Goal: Task Accomplishment & Management: Manage account settings

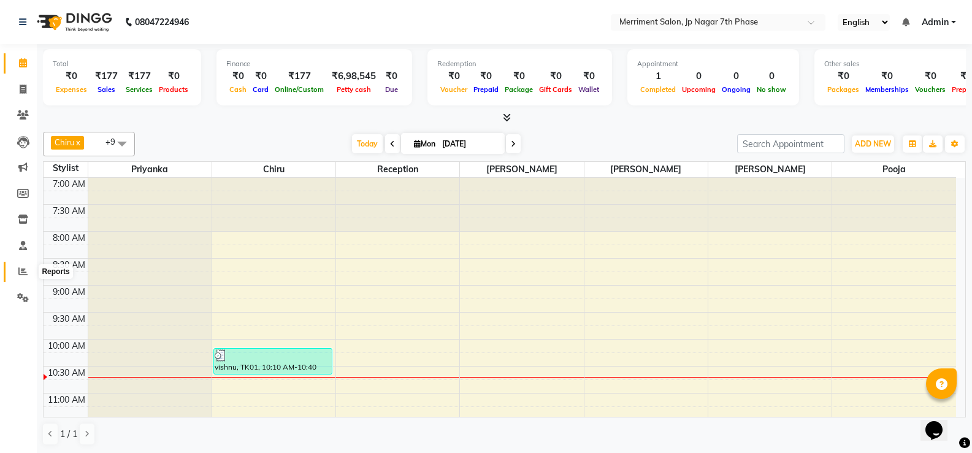
click at [24, 272] on icon at bounding box center [22, 271] width 9 height 9
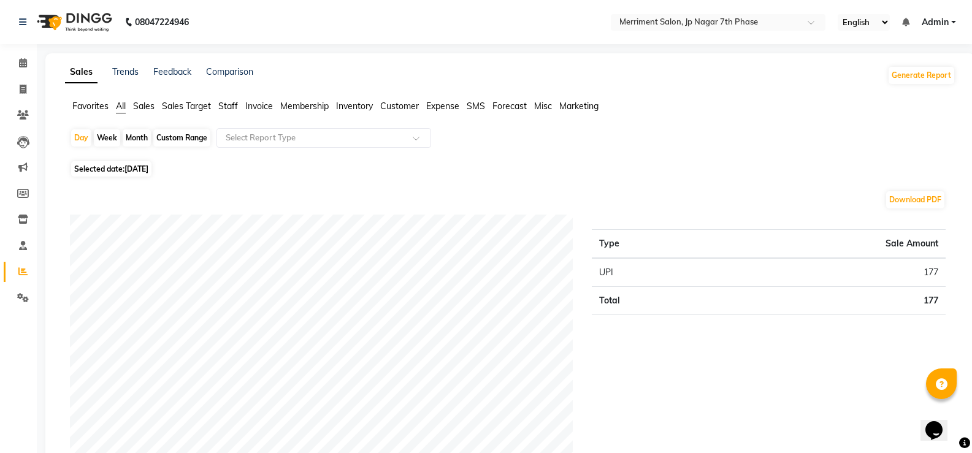
click at [129, 140] on div "Month" at bounding box center [137, 137] width 28 height 17
select select "9"
select select "2025"
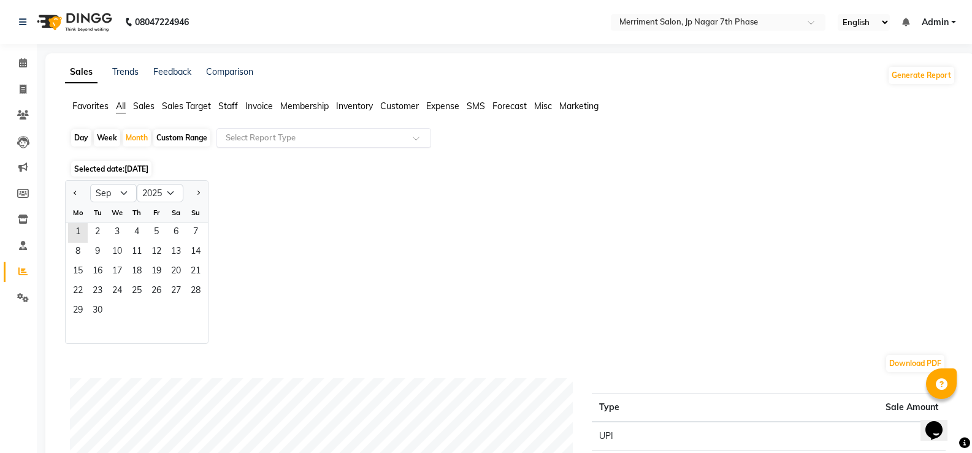
click at [284, 135] on input "text" at bounding box center [311, 138] width 177 height 12
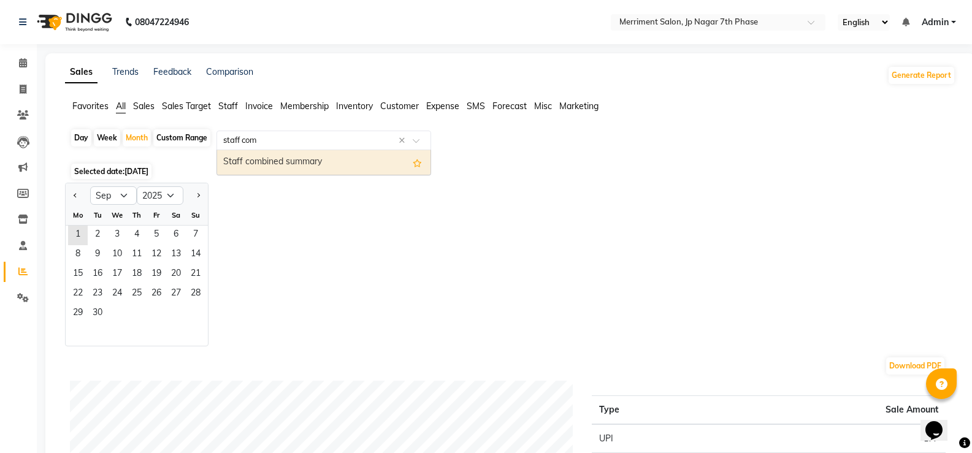
type input "staff comb"
click at [271, 170] on div "Staff combined summary" at bounding box center [323, 162] width 213 height 25
select select "full_report"
select select "csv"
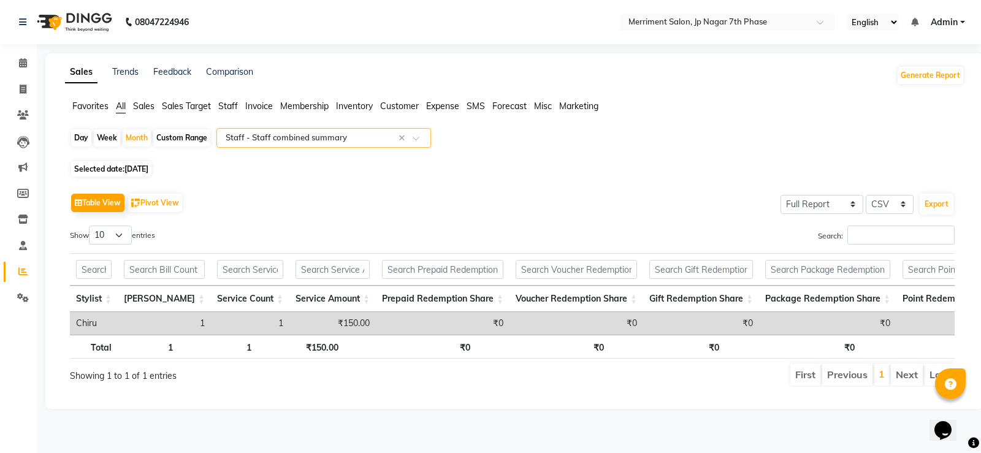
click at [148, 170] on span "[DATE]" at bounding box center [136, 168] width 24 height 9
select select "9"
select select "2025"
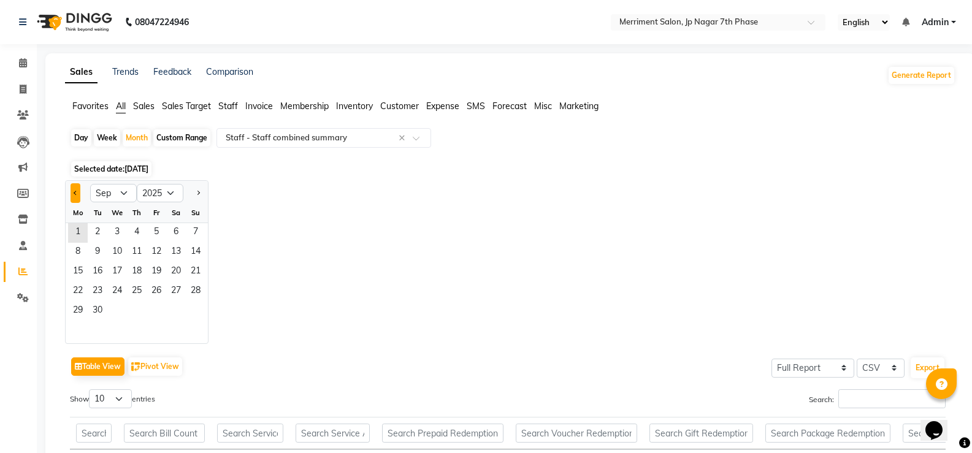
click at [75, 192] on span "Previous month" at bounding box center [76, 192] width 4 height 4
select select "8"
click at [156, 224] on span "1" at bounding box center [157, 233] width 20 height 20
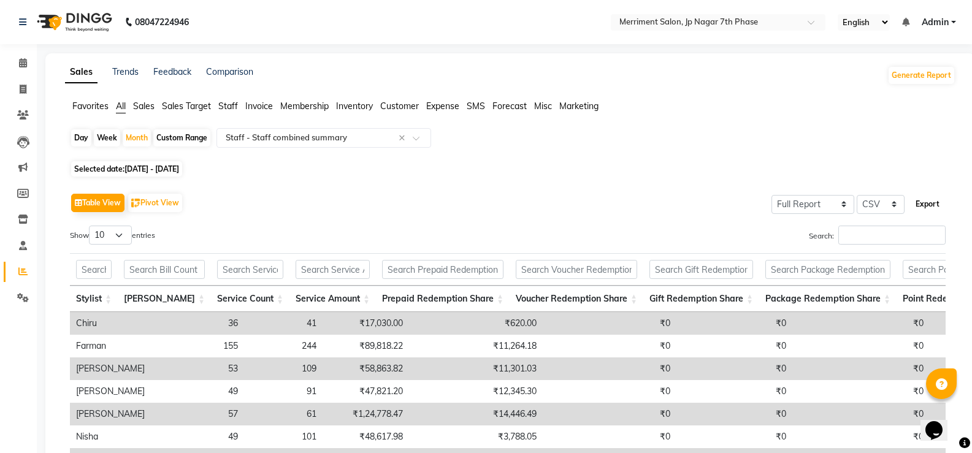
click at [935, 207] on button "Export" at bounding box center [927, 204] width 34 height 21
click at [22, 91] on icon at bounding box center [23, 89] width 7 height 9
select select "service"
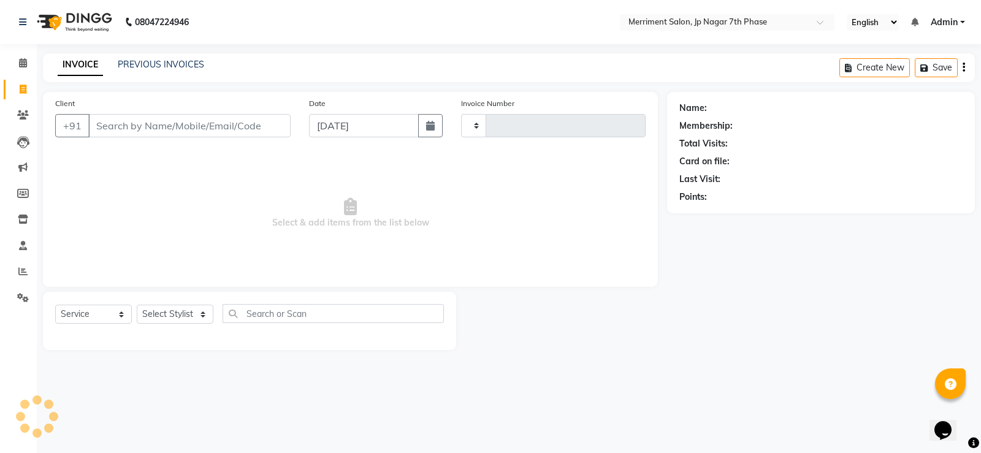
type input "4483"
select select "4110"
click at [146, 128] on input "Client" at bounding box center [189, 125] width 202 height 23
select select "package"
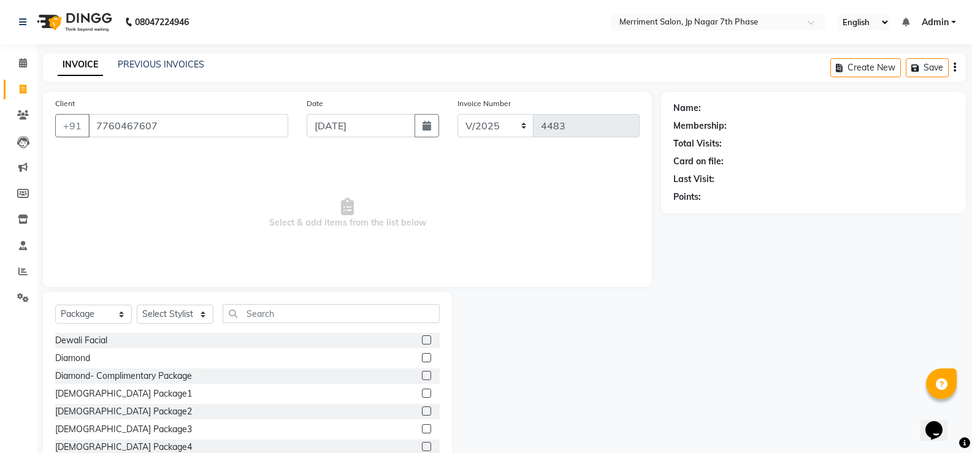
type input "7760467607"
click at [709, 214] on icon "button" at bounding box center [707, 214] width 9 height 9
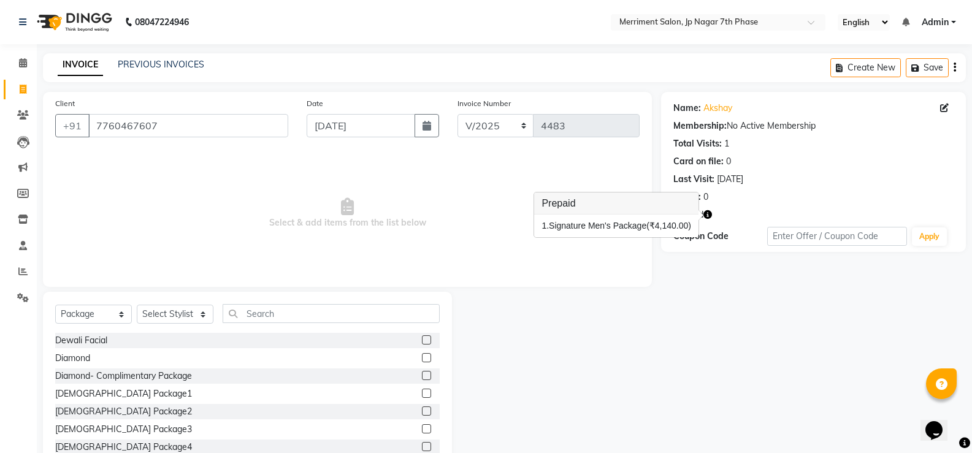
click at [709, 214] on icon "button" at bounding box center [707, 214] width 9 height 9
click at [113, 317] on select "Select Service Product Membership Package Voucher Prepaid Gift Card" at bounding box center [93, 314] width 77 height 19
select select "service"
click at [55, 305] on select "Select Service Product Membership Package Voucher Prepaid Gift Card" at bounding box center [93, 314] width 77 height 19
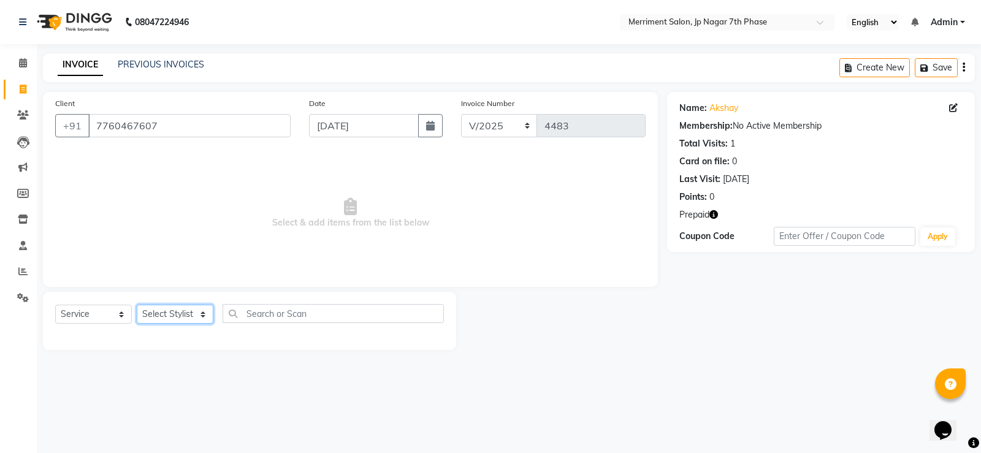
drag, startPoint x: 178, startPoint y: 314, endPoint x: 180, endPoint y: 307, distance: 8.2
click at [178, 314] on select "Select Stylist Chiru Farman likha naho [PERSON_NAME] [PERSON_NAME] [PERSON_NAME…" at bounding box center [175, 314] width 77 height 19
select select "53663"
click at [137, 305] on select "Select Stylist Chiru Farman likha naho [PERSON_NAME] [PERSON_NAME] [PERSON_NAME…" at bounding box center [175, 314] width 77 height 19
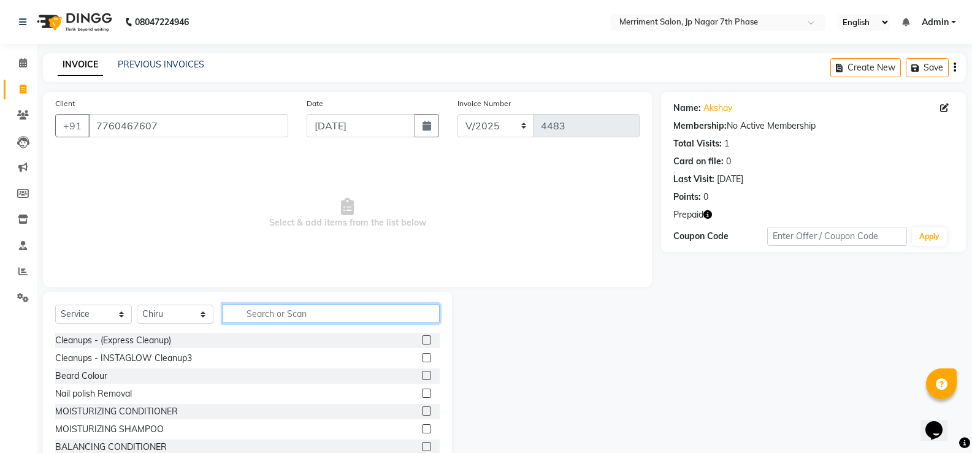
click at [287, 314] on input "text" at bounding box center [331, 313] width 217 height 19
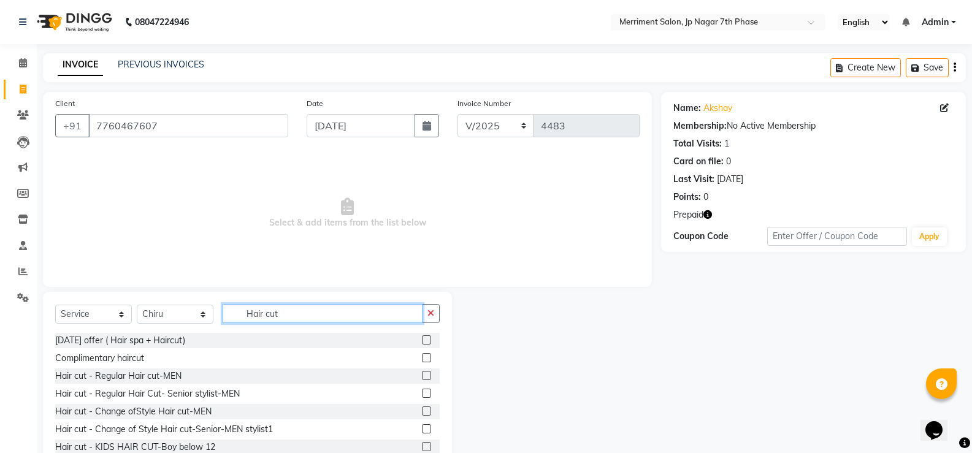
type input "Hair cut"
click at [422, 395] on label at bounding box center [426, 393] width 9 height 9
click at [422, 395] on input "checkbox" at bounding box center [426, 394] width 8 height 8
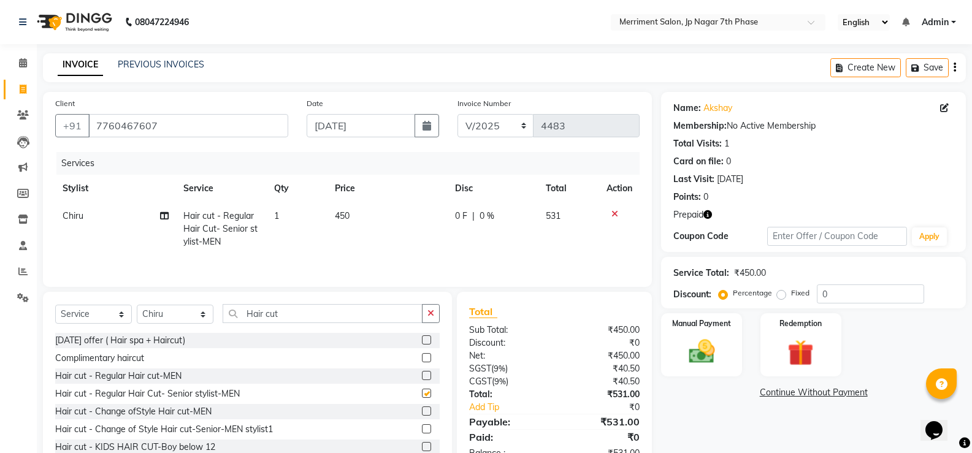
checkbox input "false"
drag, startPoint x: 315, startPoint y: 322, endPoint x: 111, endPoint y: 242, distance: 219.1
click at [203, 294] on div "Select Service Product Membership Package Voucher Prepaid Gift Card Select Styl…" at bounding box center [247, 382] width 409 height 181
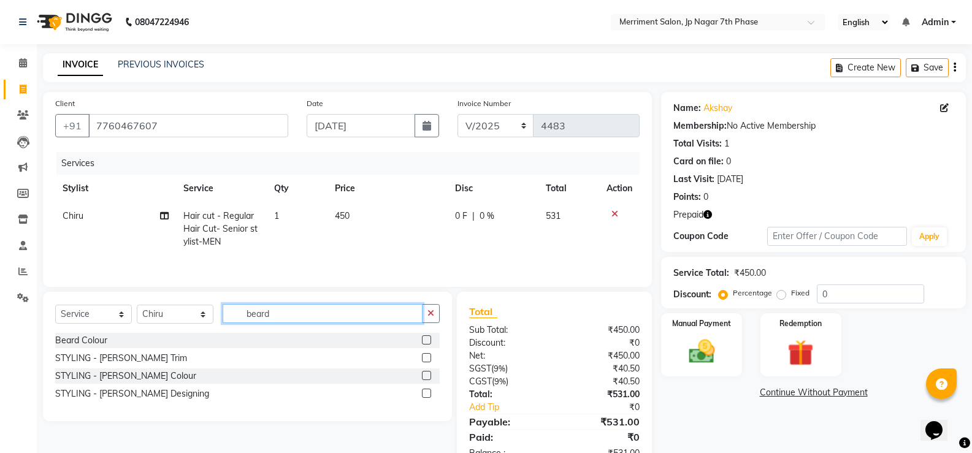
type input "beard"
click at [424, 356] on label at bounding box center [426, 357] width 9 height 9
click at [424, 356] on input "checkbox" at bounding box center [426, 358] width 8 height 8
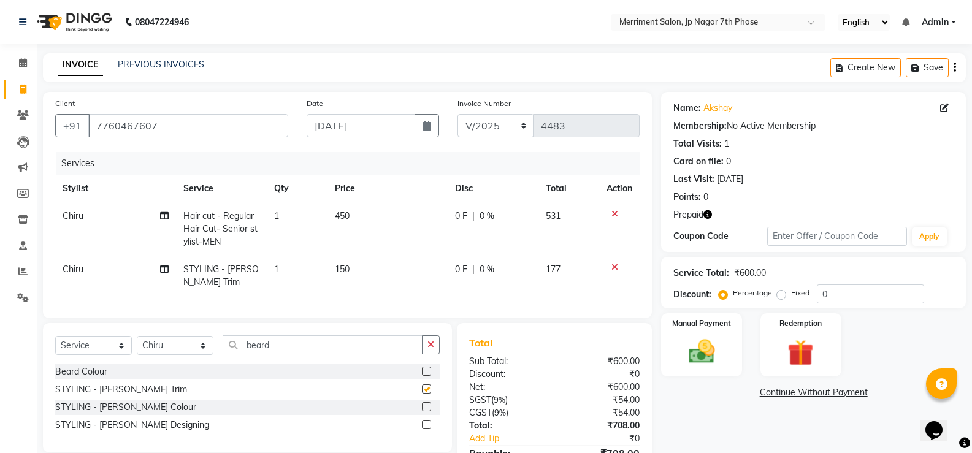
checkbox input "false"
drag, startPoint x: 296, startPoint y: 352, endPoint x: 0, endPoint y: 243, distance: 315.6
click at [29, 332] on app-home "08047224946 Select Location × Merriment Salon, Jp Nagar 7th Phase English ENGLI…" at bounding box center [486, 261] width 972 height 522
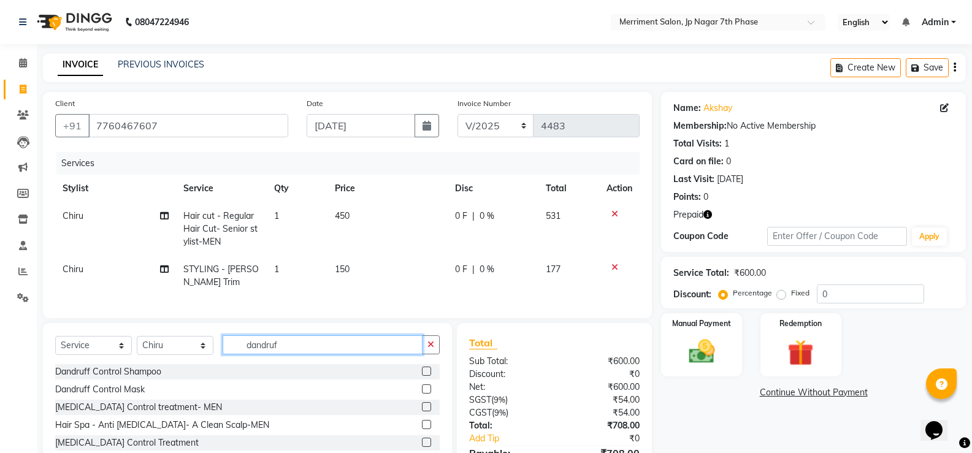
type input "dandruf"
click at [422, 447] on label at bounding box center [426, 442] width 9 height 9
click at [422, 447] on input "checkbox" at bounding box center [426, 443] width 8 height 8
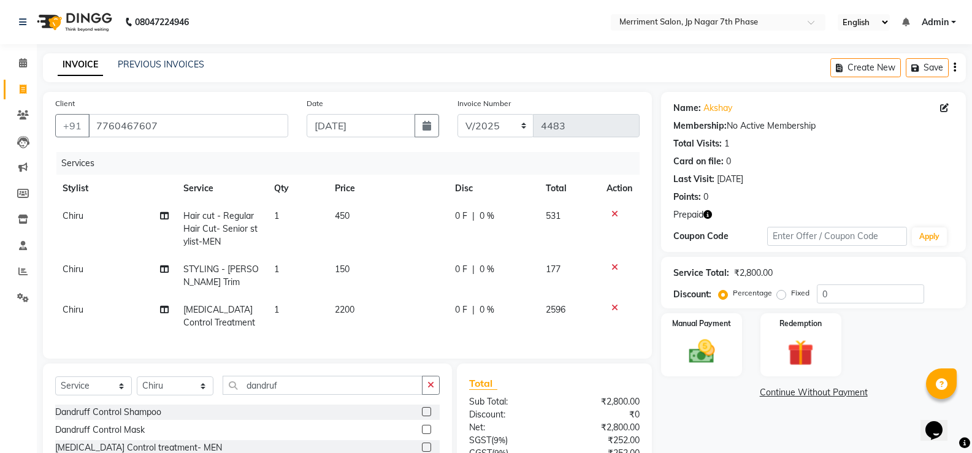
checkbox input "false"
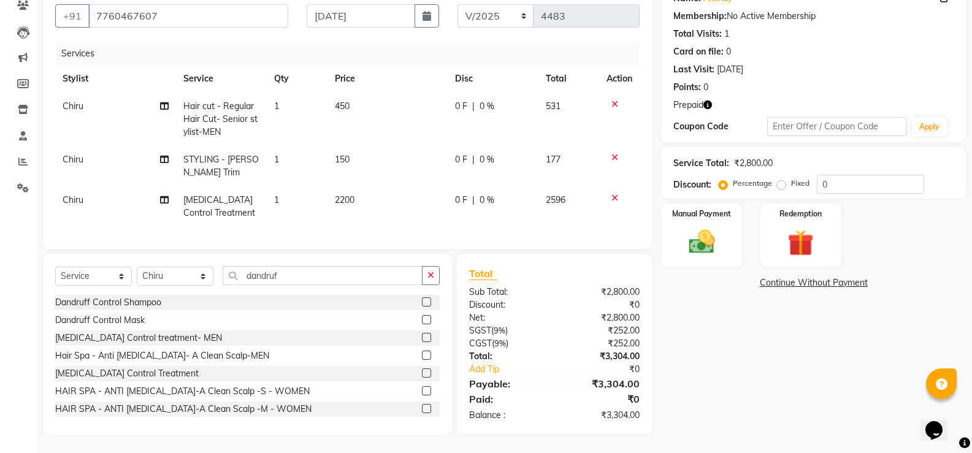
click at [710, 101] on icon "button" at bounding box center [707, 105] width 9 height 9
click at [711, 101] on icon "button" at bounding box center [707, 105] width 9 height 9
click at [782, 226] on img at bounding box center [801, 243] width 44 height 34
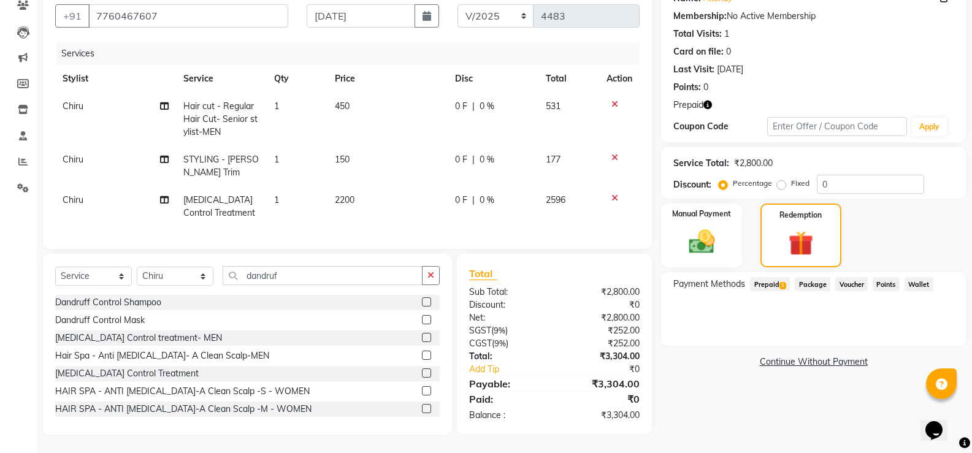
click at [761, 277] on span "Prepaid 1" at bounding box center [770, 284] width 40 height 14
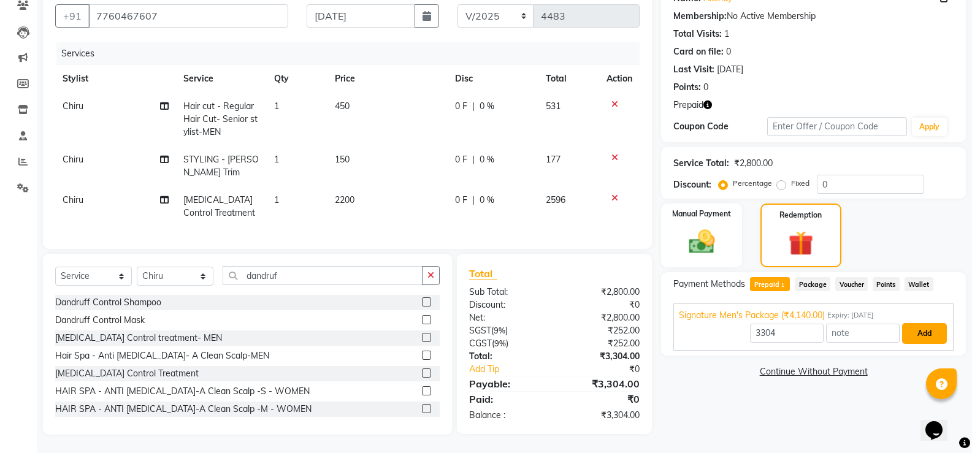
click at [909, 326] on button "Add" at bounding box center [924, 333] width 45 height 21
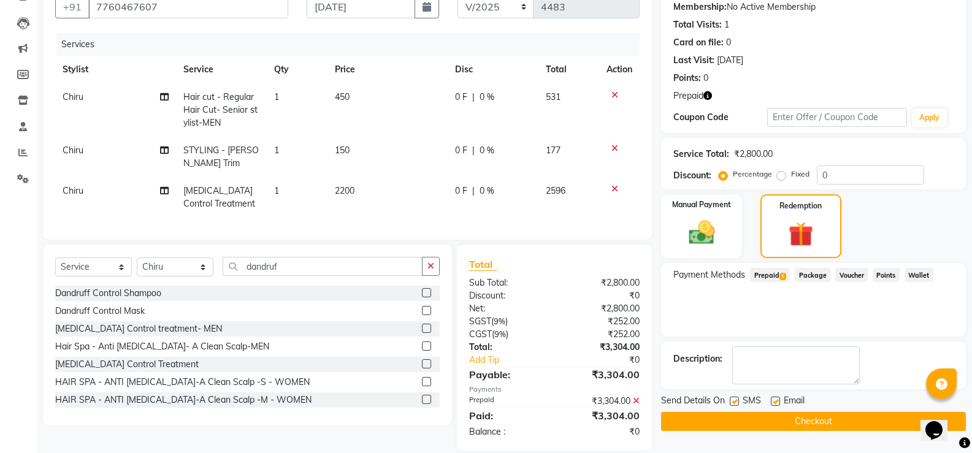
scroll to position [144, 0]
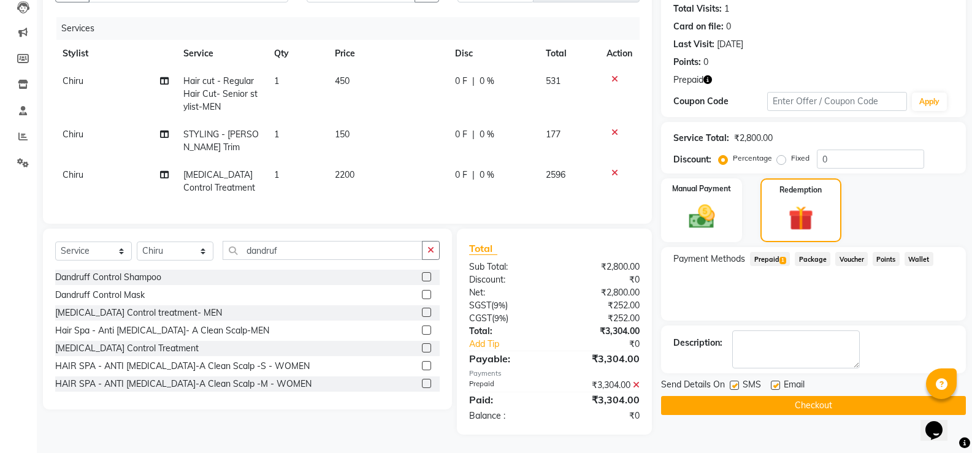
click at [840, 396] on button "Checkout" at bounding box center [813, 405] width 305 height 19
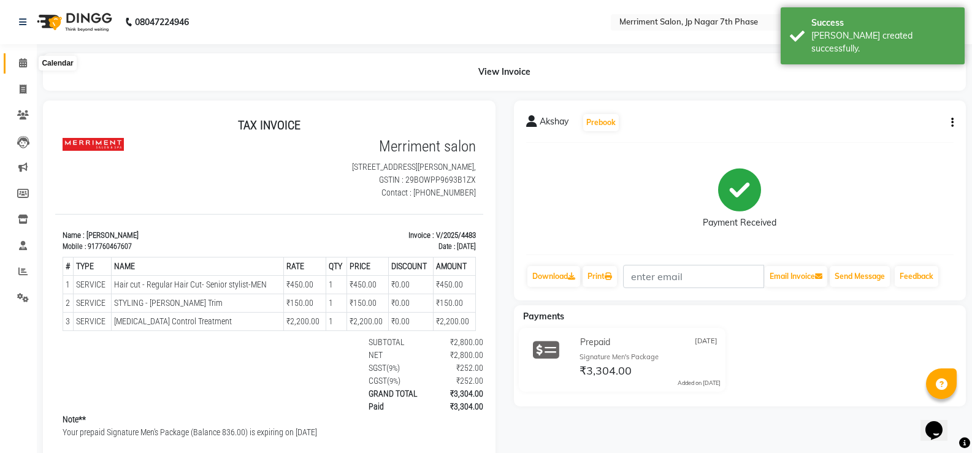
click at [22, 61] on icon at bounding box center [23, 62] width 8 height 9
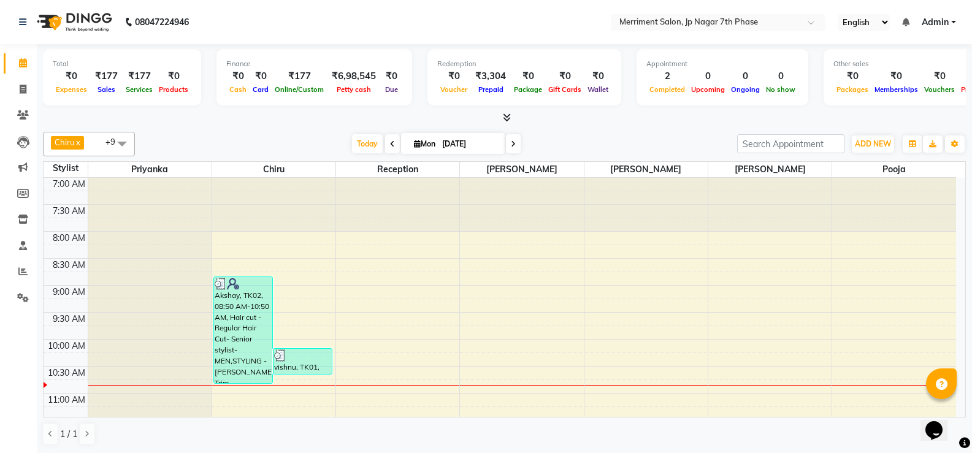
click at [123, 143] on span at bounding box center [122, 143] width 25 height 23
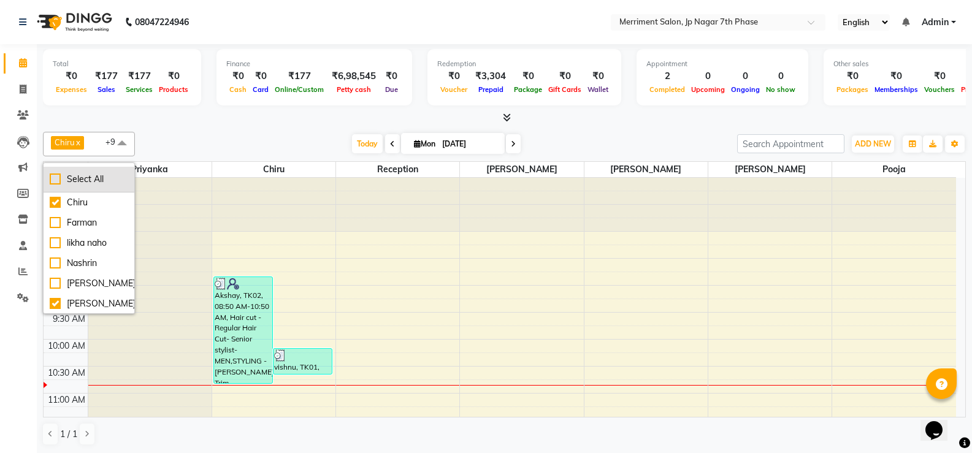
click at [56, 180] on div "Select All" at bounding box center [89, 179] width 78 height 13
checkbox input "true"
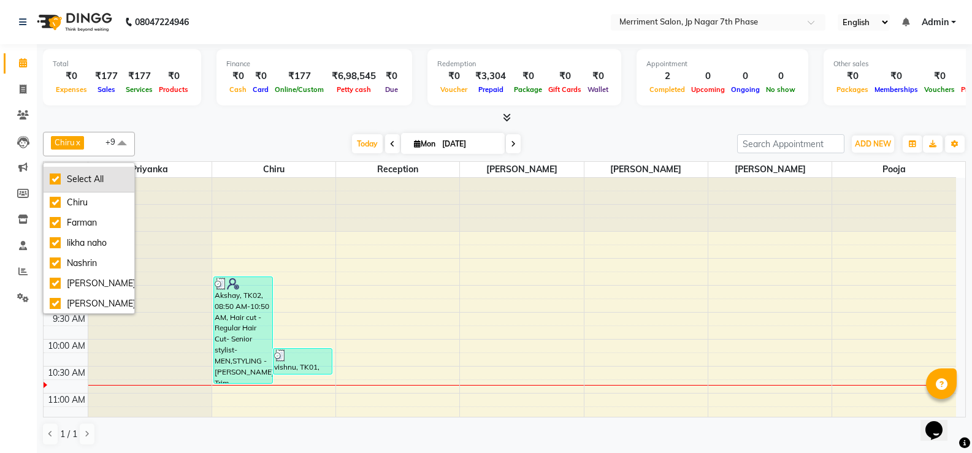
checkbox input "true"
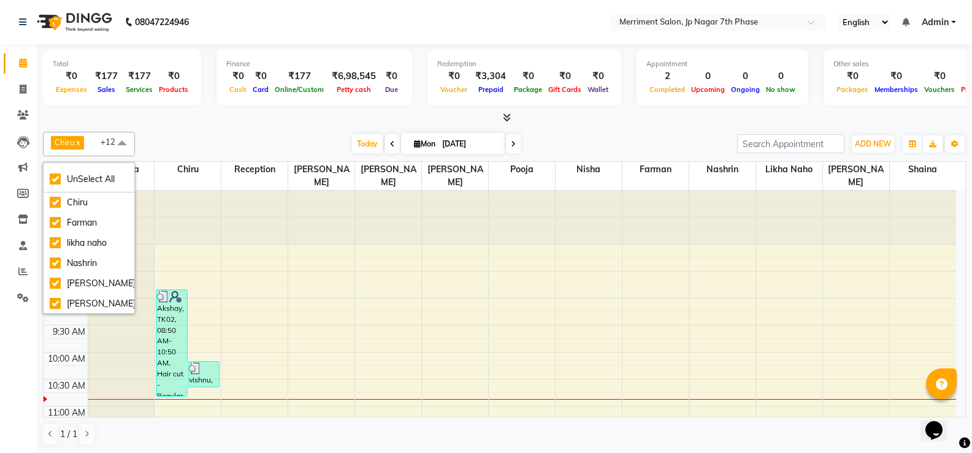
click at [676, 135] on div "[DATE] [DATE]" at bounding box center [436, 144] width 590 height 18
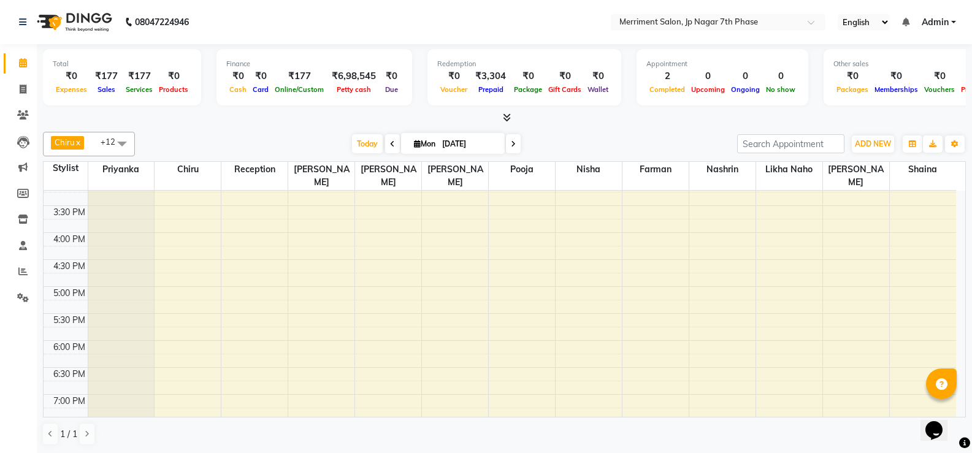
scroll to position [490, 0]
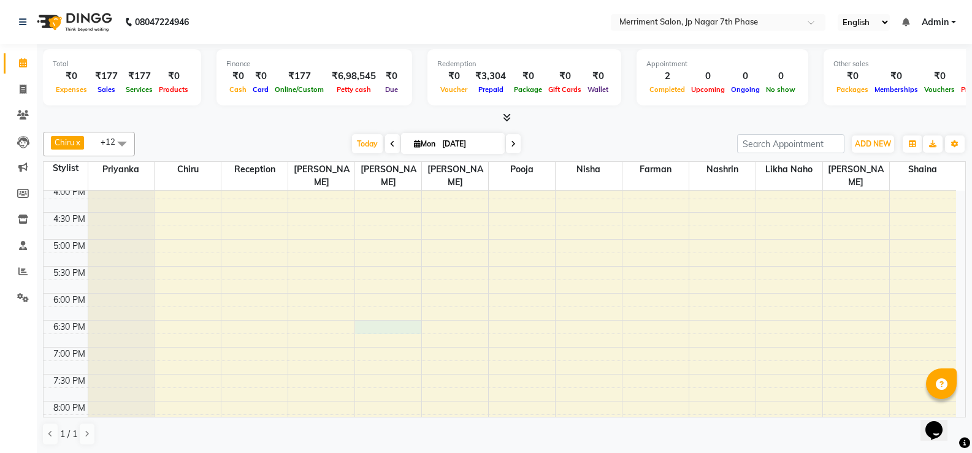
click at [382, 313] on div "7:00 AM 7:30 AM 8:00 AM 8:30 AM 9:00 AM 9:30 AM 10:00 AM 10:30 AM 11:00 AM 11:3…" at bounding box center [500, 104] width 912 height 809
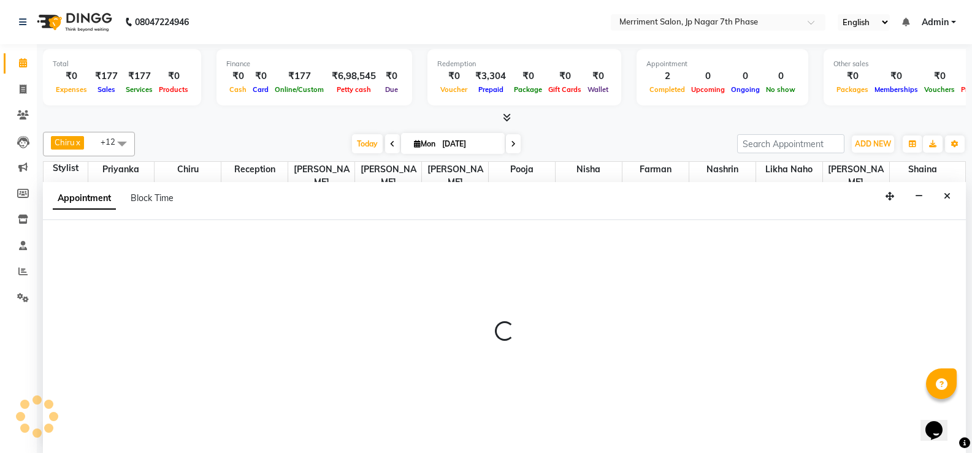
scroll to position [1, 0]
select select "72476"
select select "1110"
select select "tentative"
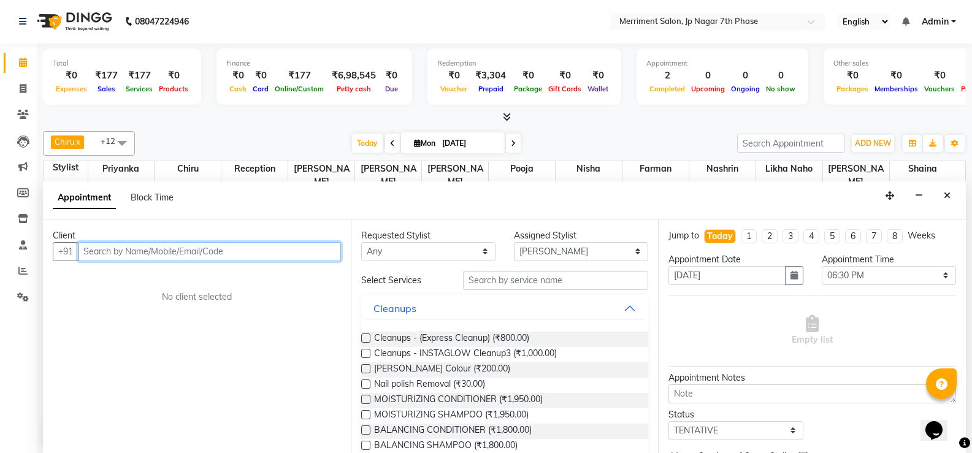
click at [205, 251] on input "text" at bounding box center [209, 251] width 263 height 19
paste input "7760006286"
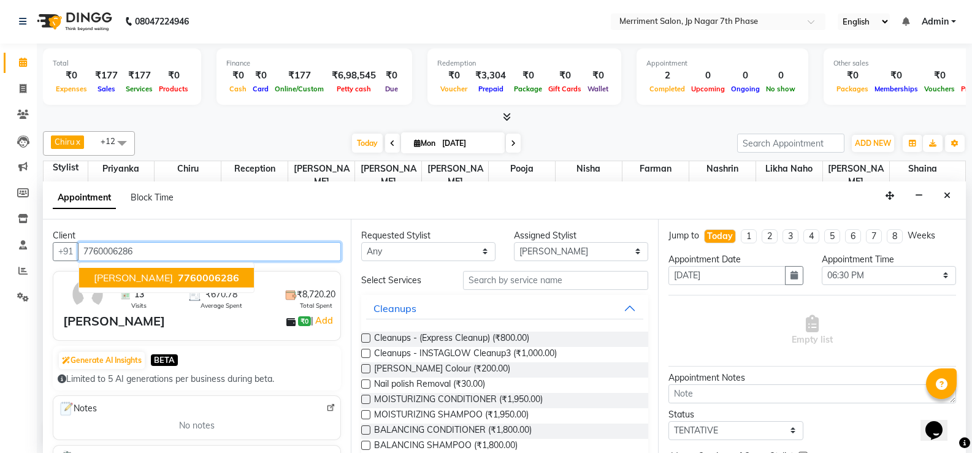
click at [178, 276] on span "7760006286" at bounding box center [208, 278] width 61 height 12
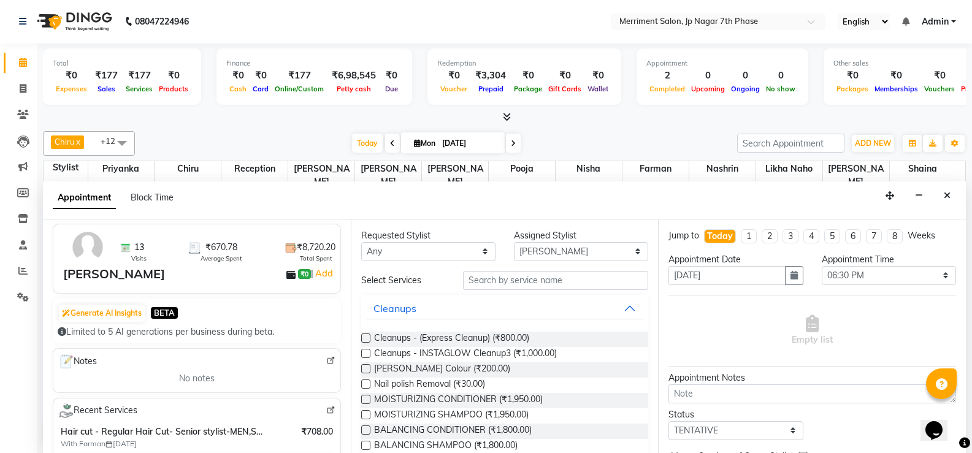
scroll to position [0, 0]
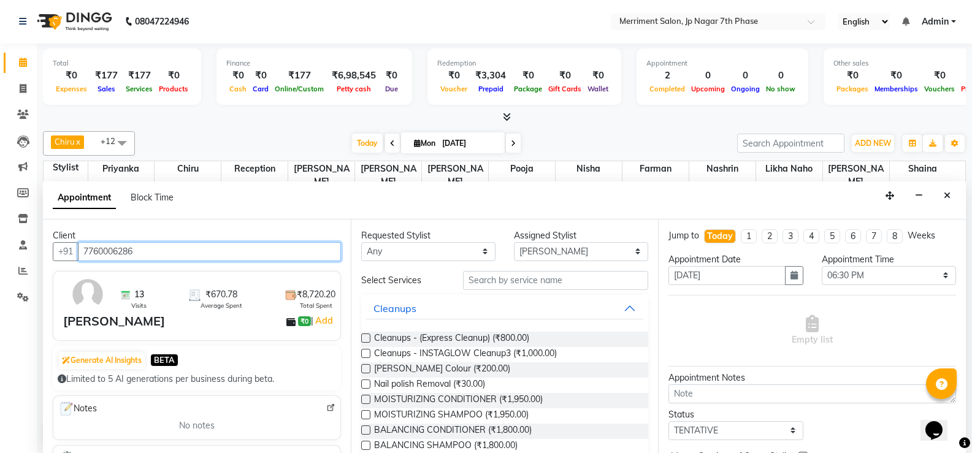
type input "7760006286"
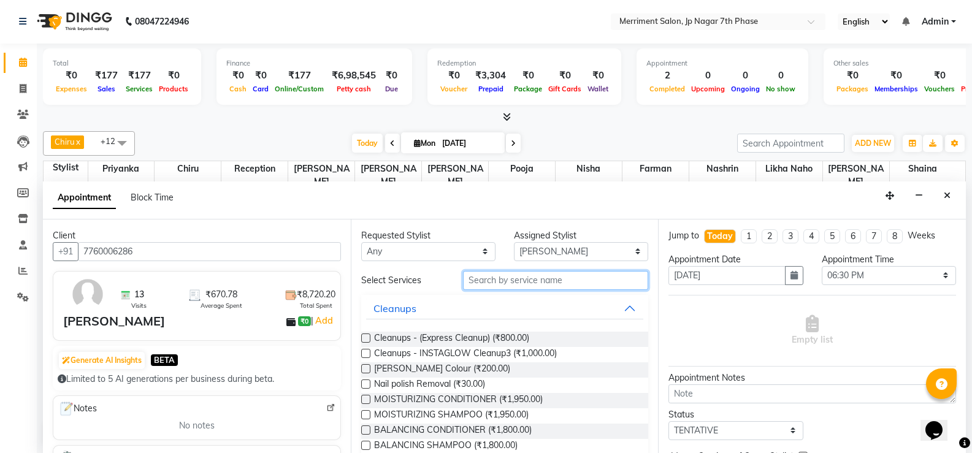
click at [536, 284] on input "text" at bounding box center [555, 280] width 185 height 19
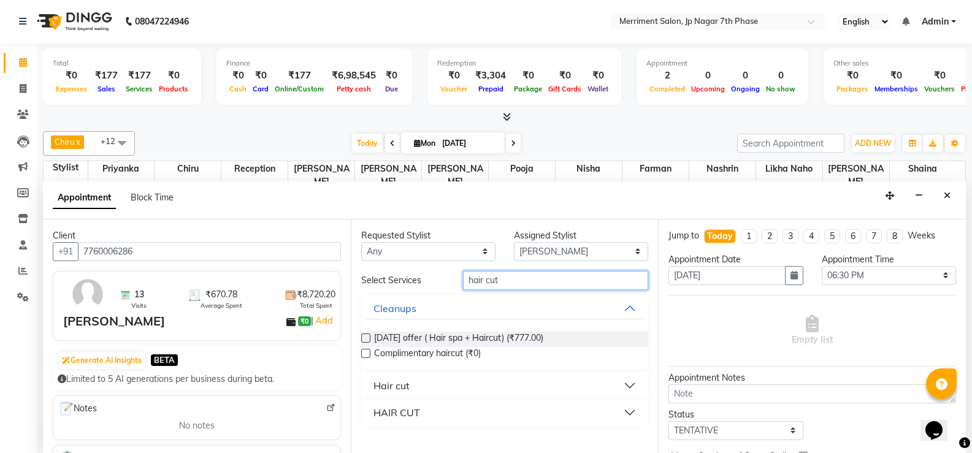
type input "hair cut"
click at [622, 385] on button "Hair cut" at bounding box center [505, 386] width 278 height 22
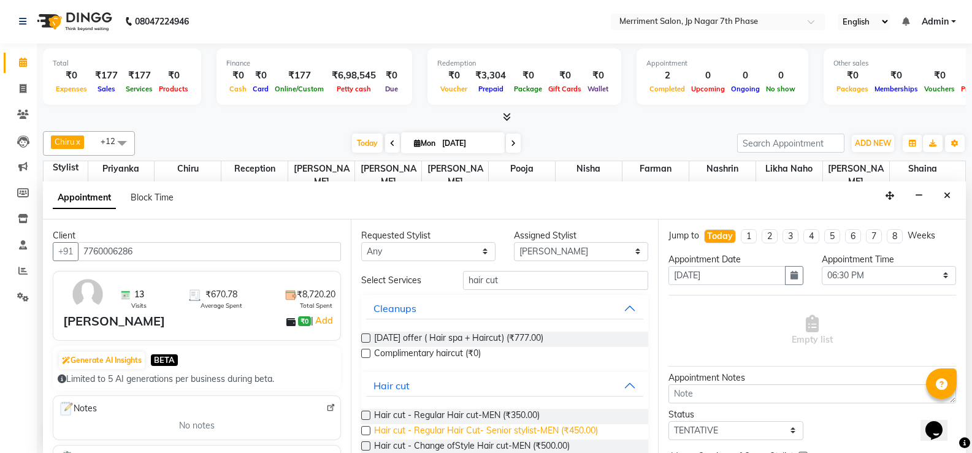
click at [554, 430] on span "Hair cut - Regular Hair Cut- Senior stylist-MEN (₹450.00)" at bounding box center [486, 431] width 224 height 15
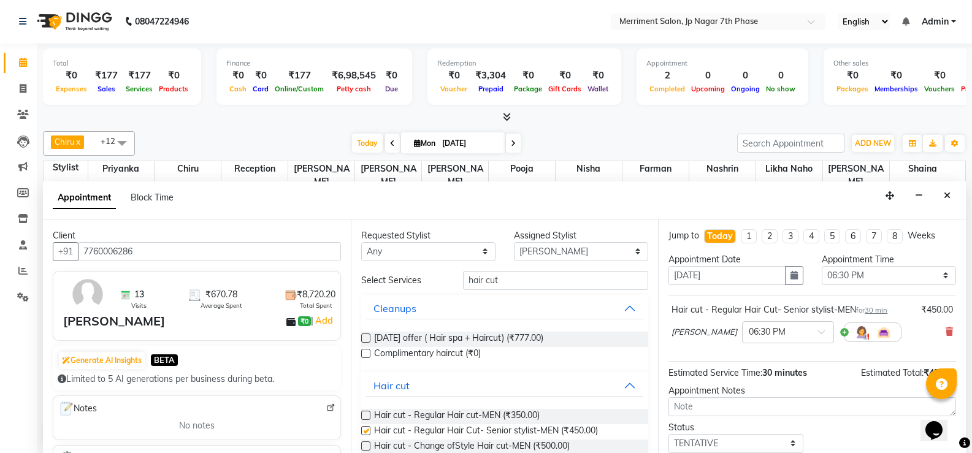
checkbox input "false"
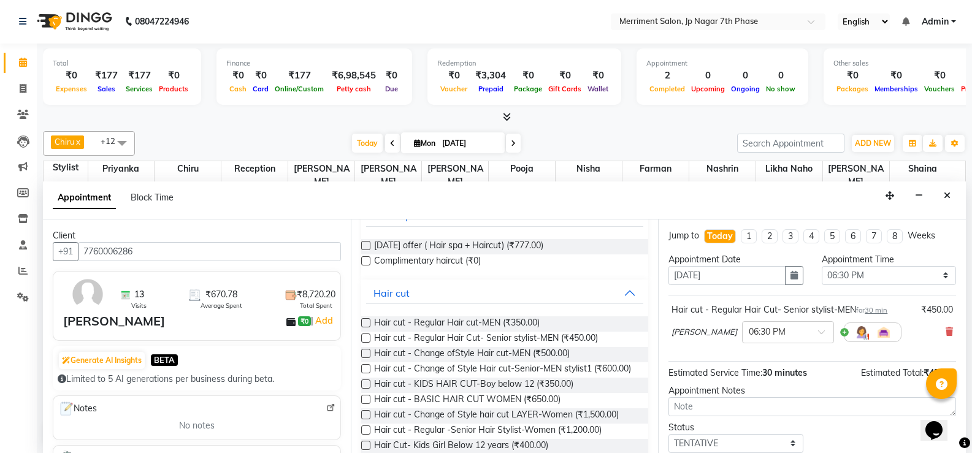
scroll to position [123, 0]
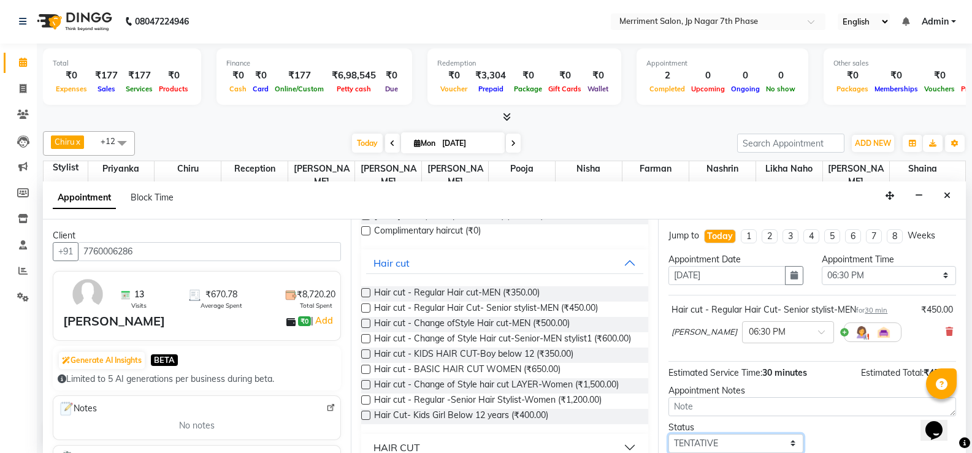
drag, startPoint x: 767, startPoint y: 440, endPoint x: 760, endPoint y: 436, distance: 8.0
click at [767, 440] on select "Select TENTATIVE CONFIRM CHECK-IN UPCOMING" at bounding box center [735, 443] width 134 height 19
select select "confirm booking"
click at [668, 434] on select "Select TENTATIVE CONFIRM CHECK-IN UPCOMING" at bounding box center [735, 443] width 134 height 19
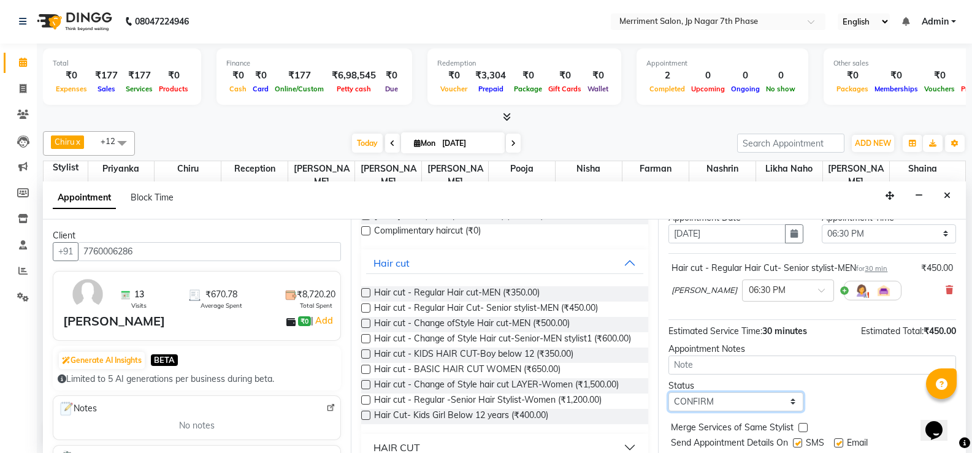
scroll to position [77, 0]
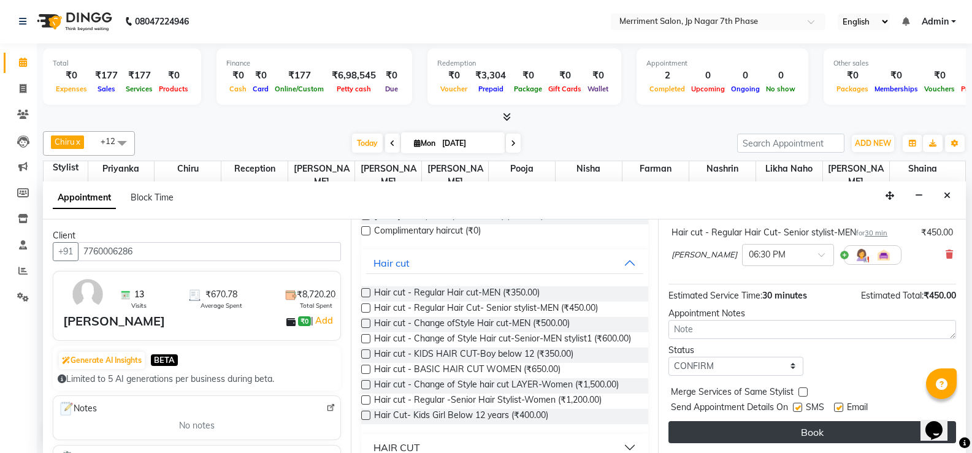
click at [793, 429] on button "Book" at bounding box center [812, 432] width 288 height 22
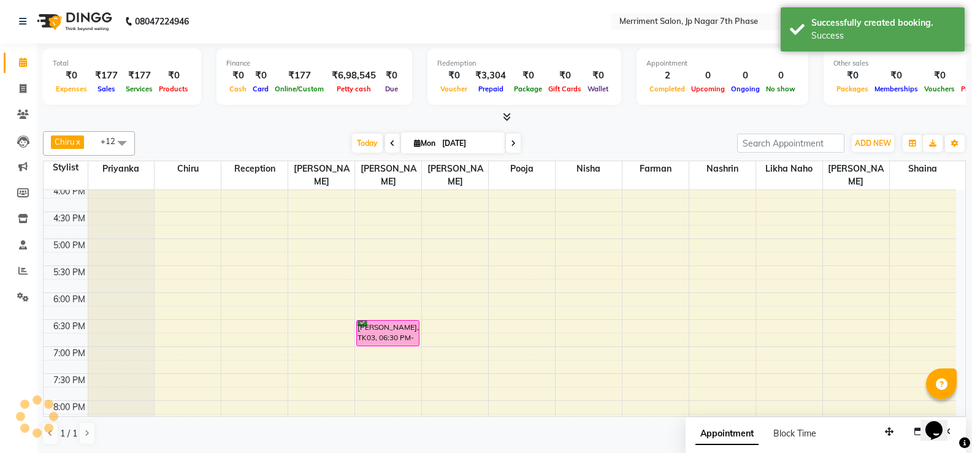
scroll to position [0, 0]
click at [21, 65] on icon at bounding box center [23, 62] width 8 height 9
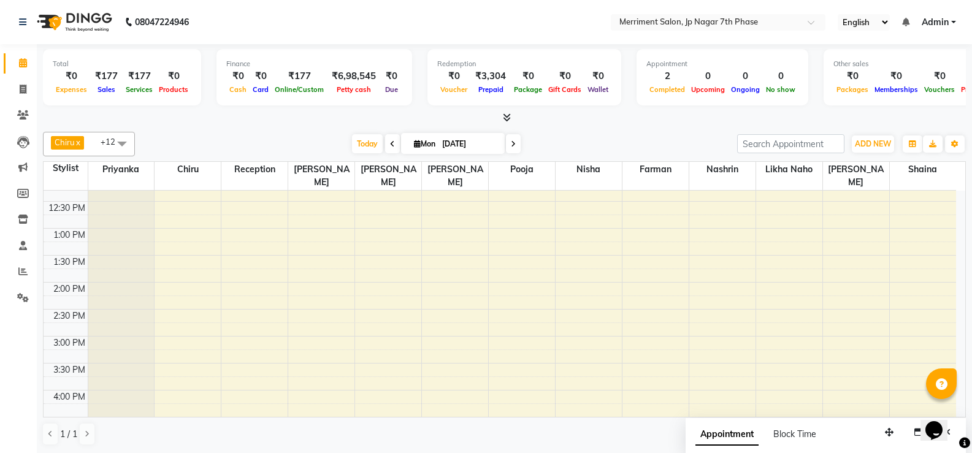
scroll to position [123, 0]
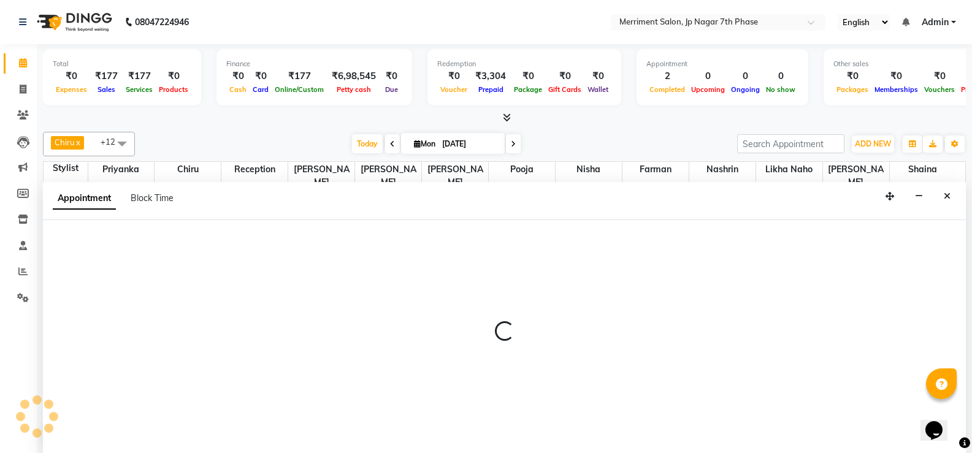
scroll to position [1, 0]
select select "84910"
select select "tentative"
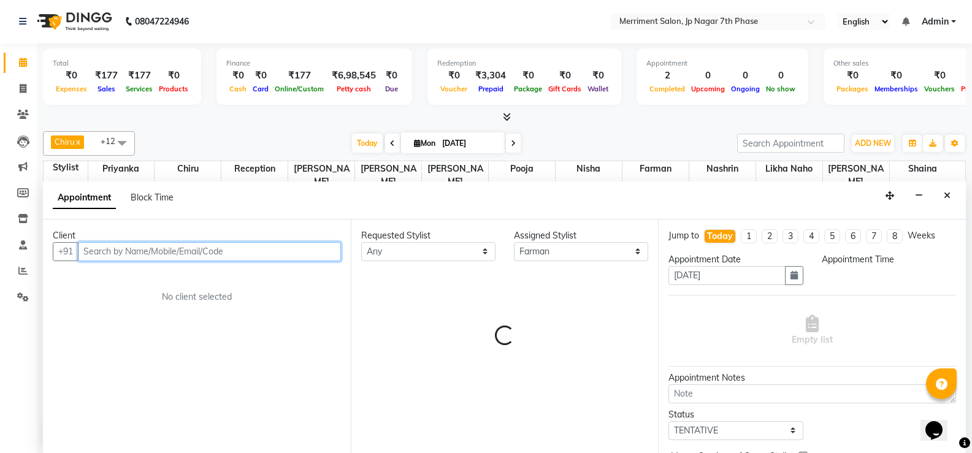
select select "705"
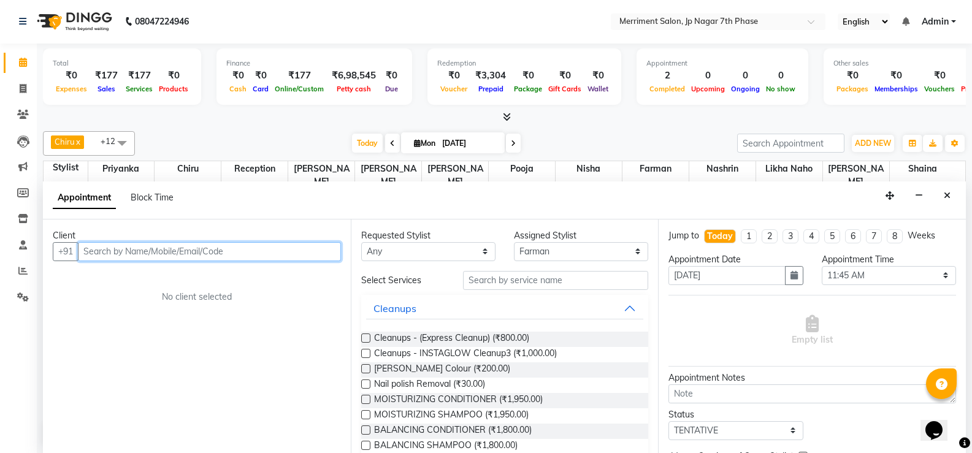
paste input "9833011250"
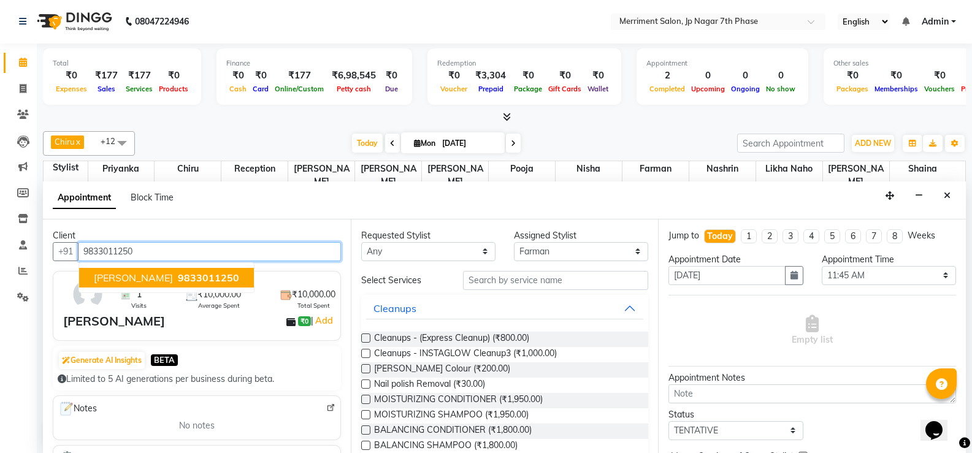
click at [178, 280] on span "9833011250" at bounding box center [208, 278] width 61 height 12
type input "9833011250"
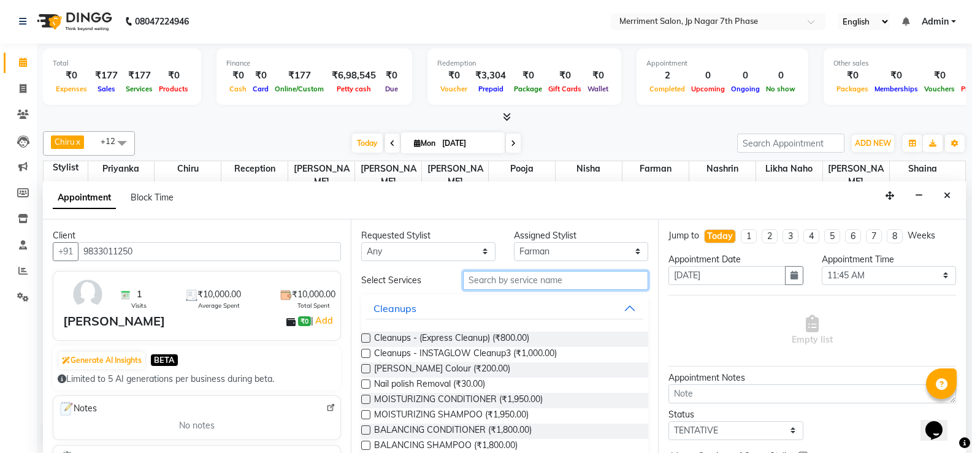
click at [518, 281] on input "text" at bounding box center [555, 280] width 185 height 19
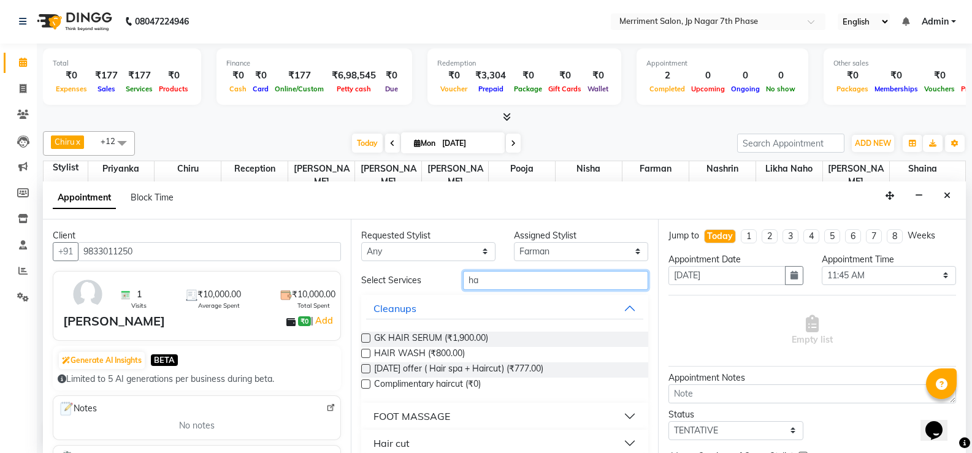
type input "h"
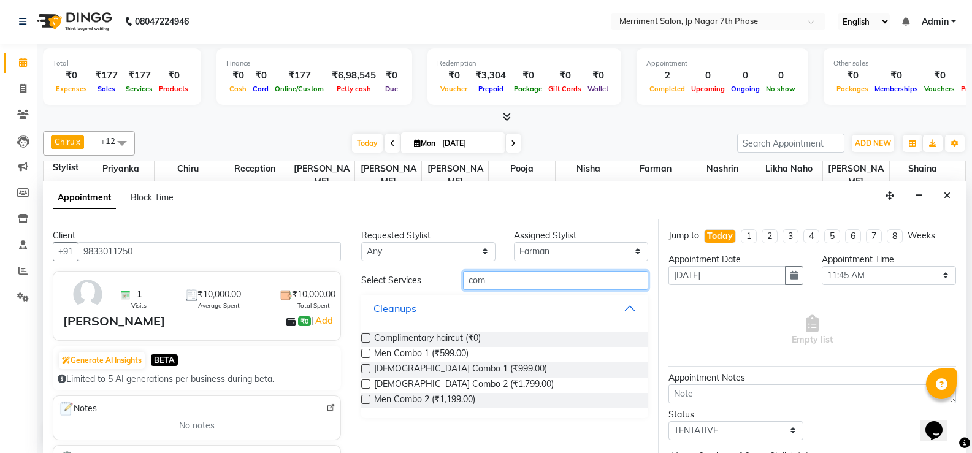
type input "com"
click at [365, 337] on label at bounding box center [365, 337] width 9 height 9
click at [365, 337] on input "checkbox" at bounding box center [365, 339] width 8 height 8
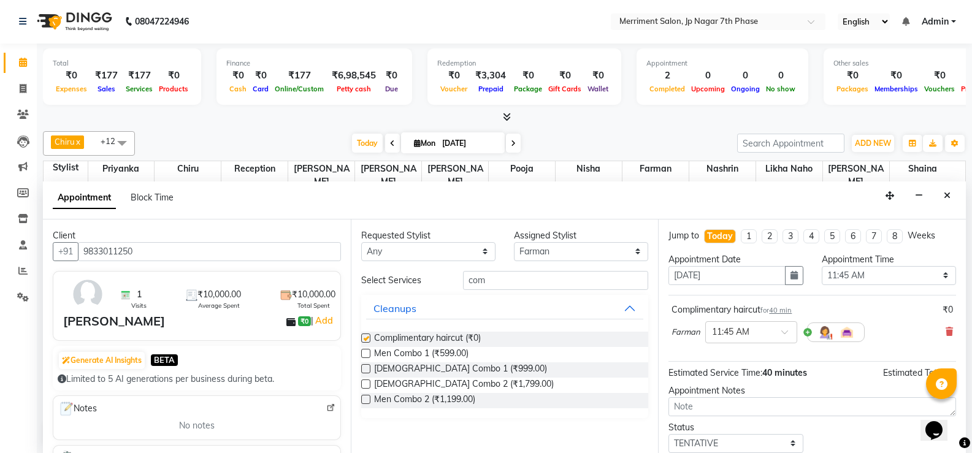
checkbox input "false"
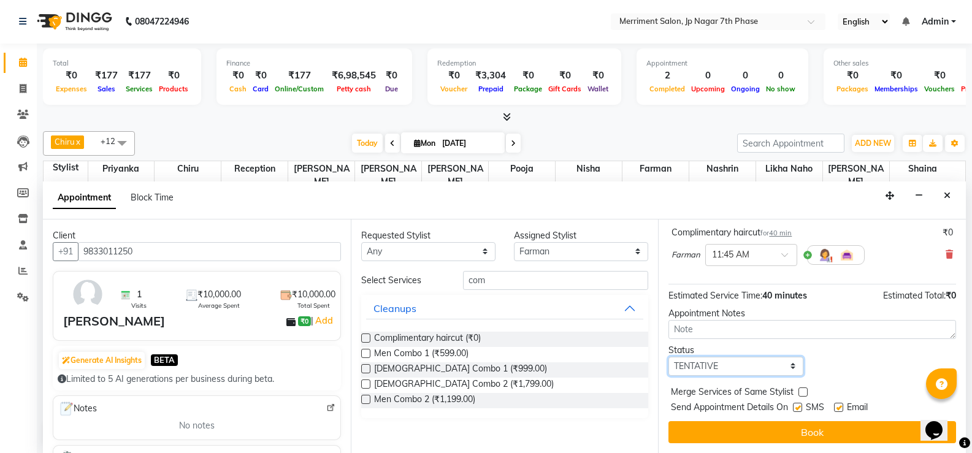
click at [777, 365] on select "Select TENTATIVE CONFIRM CHECK-IN UPCOMING" at bounding box center [735, 366] width 134 height 19
select select "confirm booking"
click at [668, 357] on select "Select TENTATIVE CONFIRM CHECK-IN UPCOMING" at bounding box center [735, 366] width 134 height 19
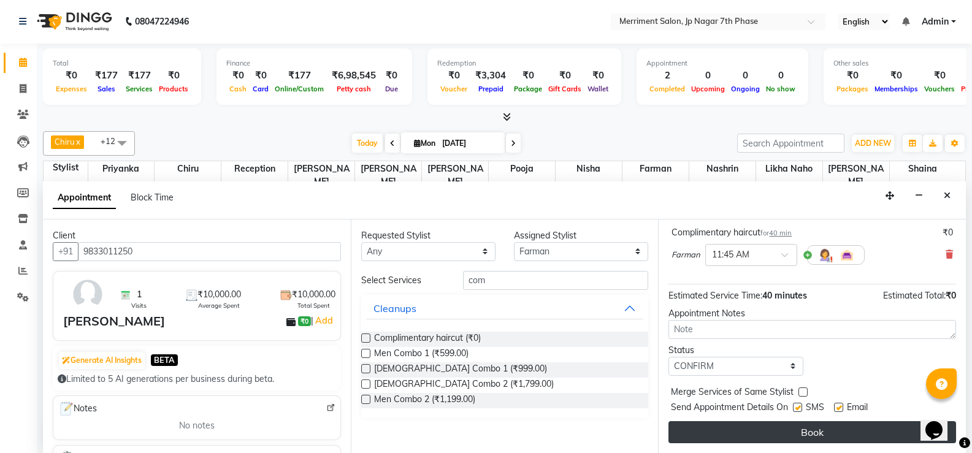
click at [784, 433] on button "Book" at bounding box center [812, 432] width 288 height 22
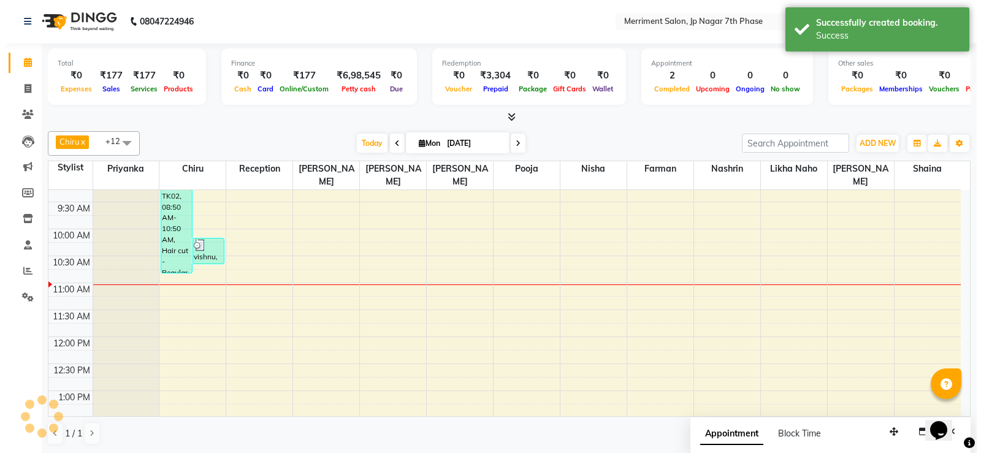
scroll to position [0, 0]
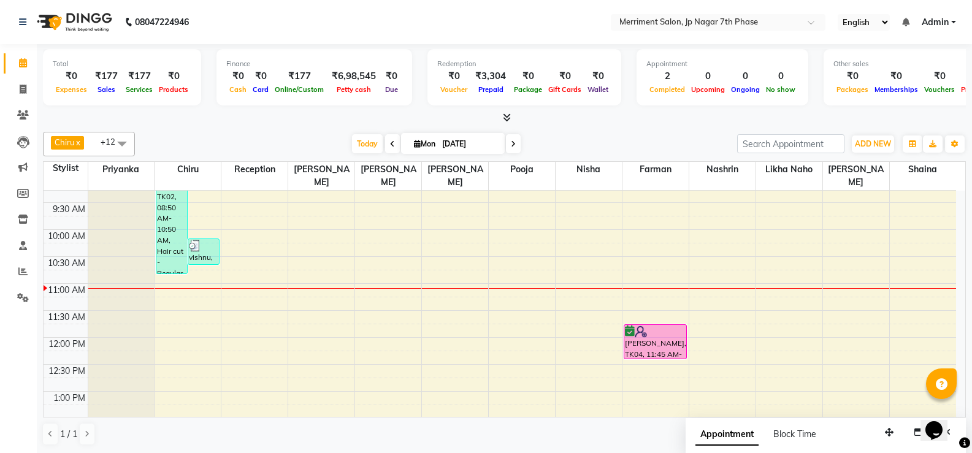
click at [951, 23] on link "Admin" at bounding box center [938, 22] width 34 height 13
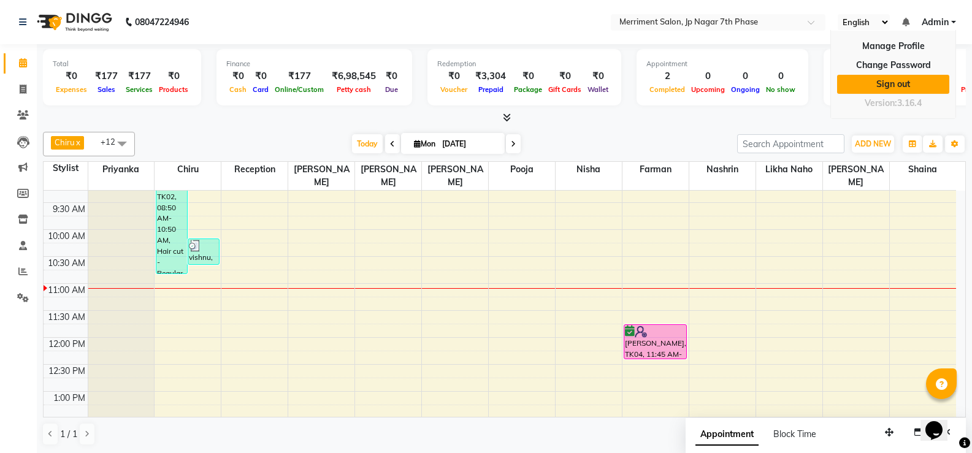
click at [894, 89] on link "Sign out" at bounding box center [893, 84] width 112 height 19
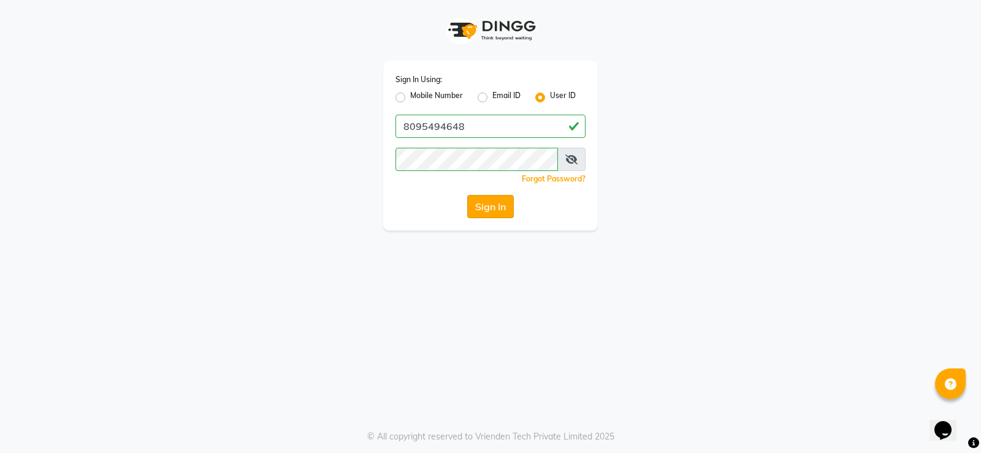
click at [498, 210] on button "Sign In" at bounding box center [490, 206] width 47 height 23
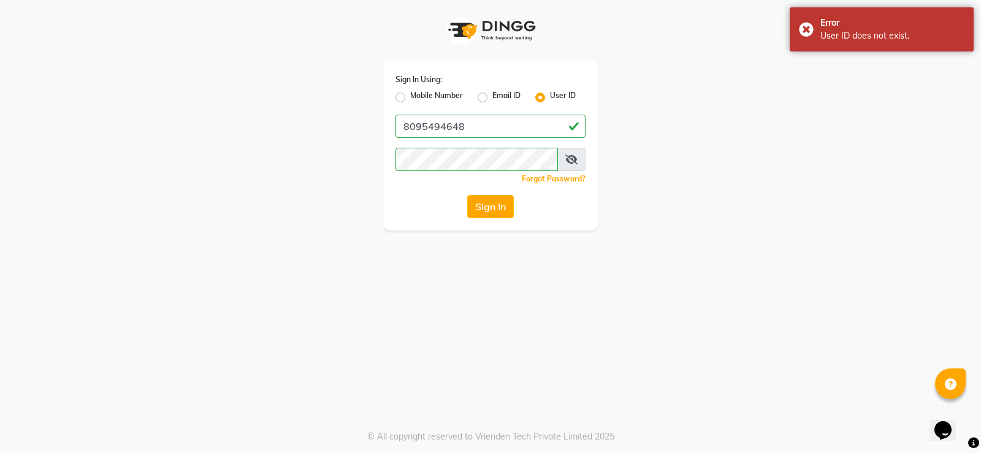
click at [410, 98] on label "Mobile Number" at bounding box center [436, 97] width 53 height 15
click at [410, 98] on input "Mobile Number" at bounding box center [414, 94] width 8 height 8
radio input "true"
radio input "false"
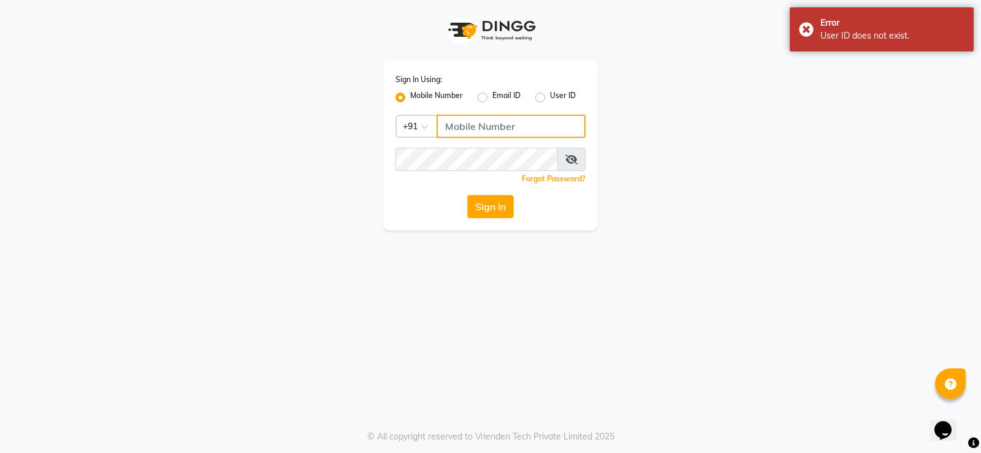
click at [514, 123] on input "Username" at bounding box center [510, 126] width 149 height 23
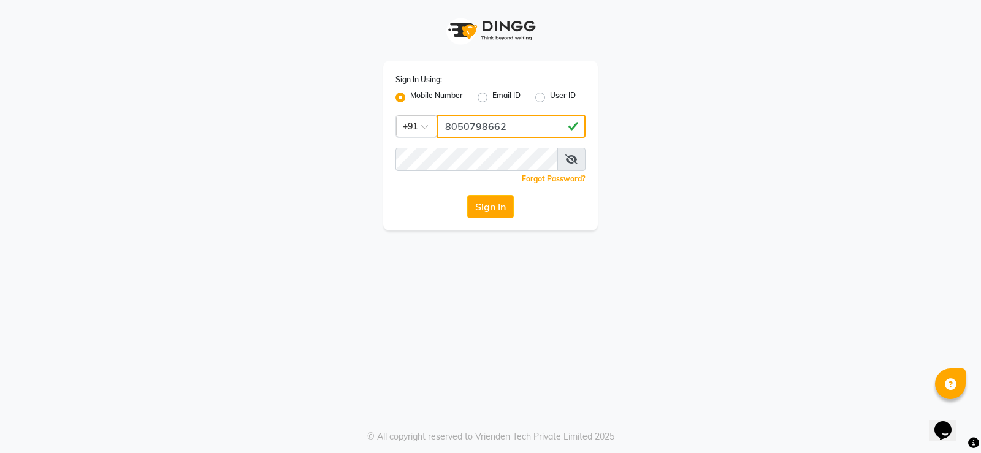
type input "8050798662"
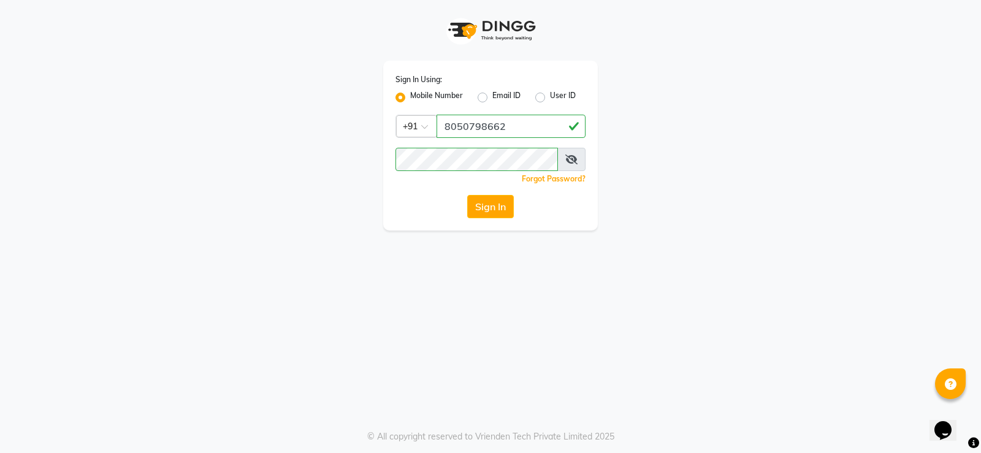
drag, startPoint x: 406, startPoint y: 224, endPoint x: 407, endPoint y: 233, distance: 9.3
click at [407, 233] on div "Sign In Using: Mobile Number Email ID User ID Country Code × [PHONE_NUMBER] Rem…" at bounding box center [490, 226] width 981 height 453
click at [509, 206] on button "Sign In" at bounding box center [490, 206] width 47 height 23
